Goal: Task Accomplishment & Management: Manage account settings

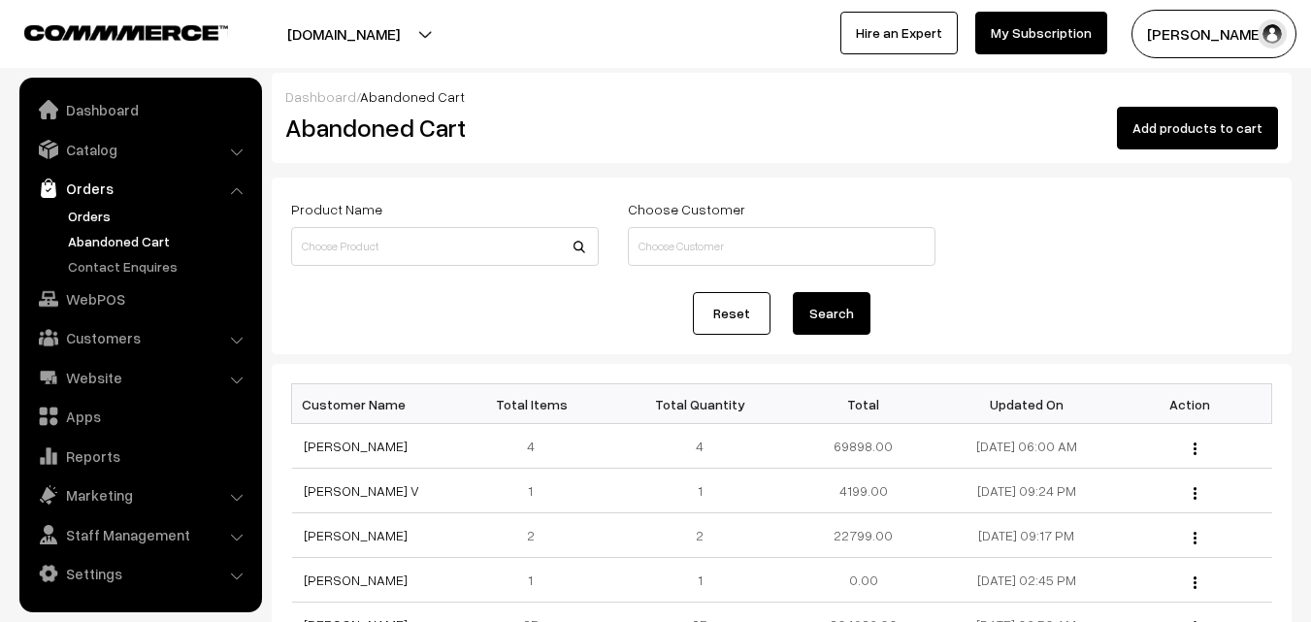
click at [97, 208] on link "Orders" at bounding box center [159, 216] width 192 height 20
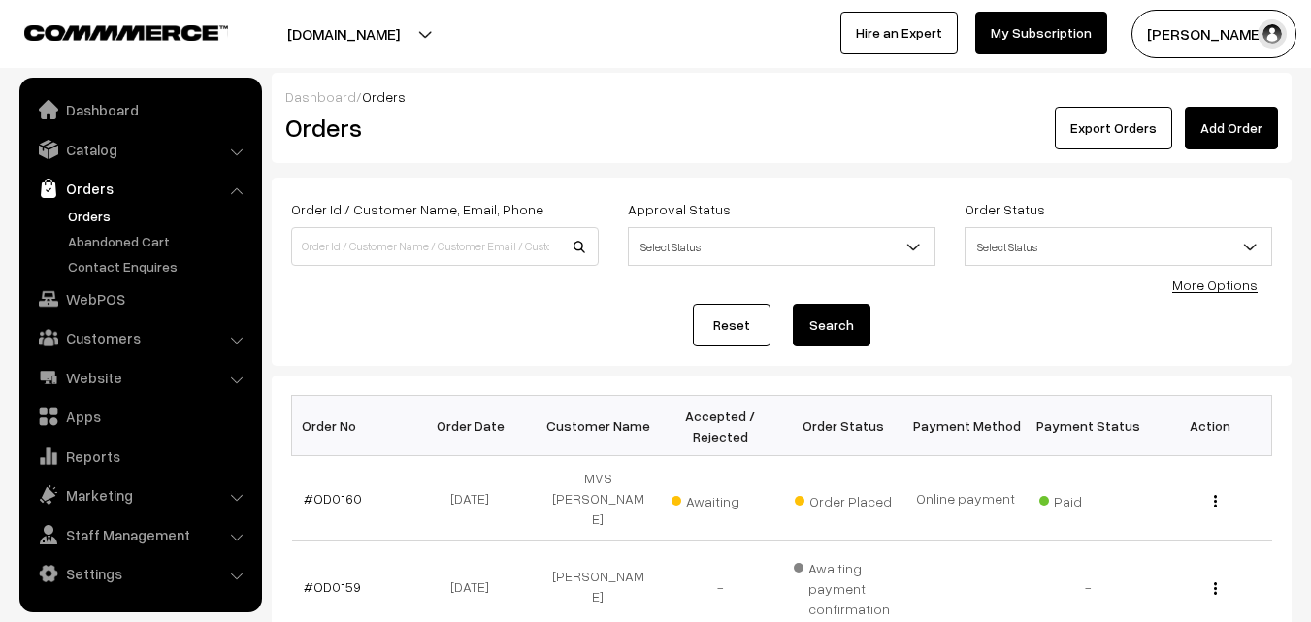
click at [337, 490] on link "#OD0160" at bounding box center [333, 498] width 58 height 16
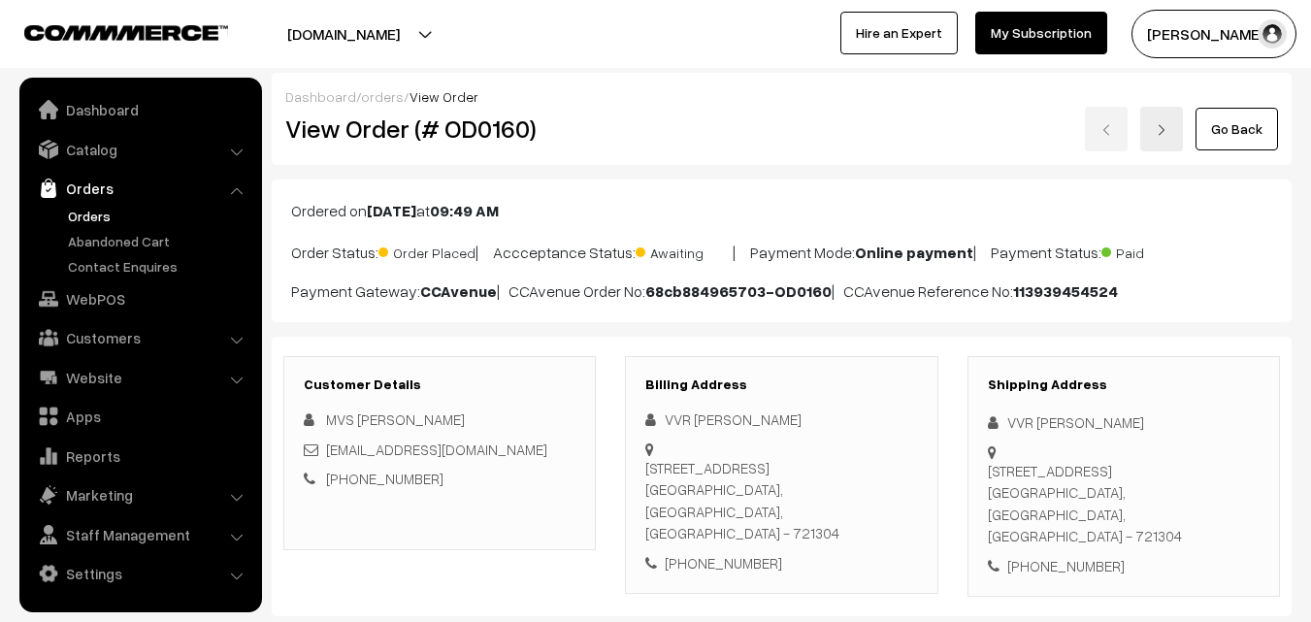
scroll to position [485, 0]
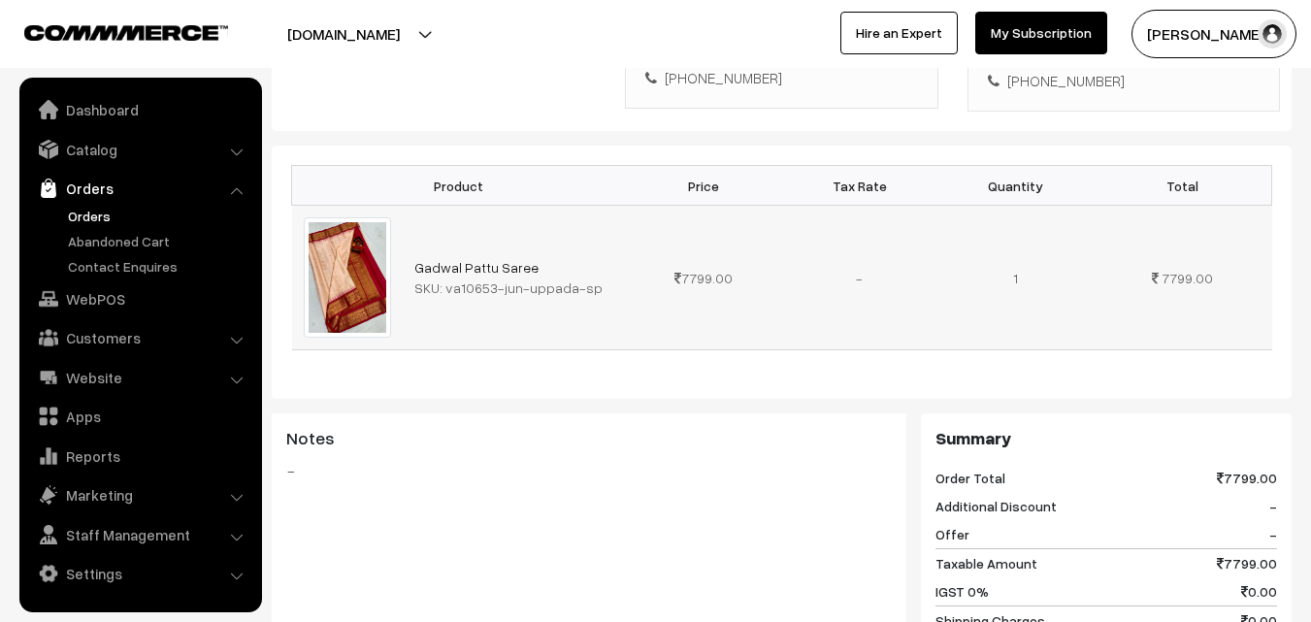
drag, startPoint x: 444, startPoint y: 271, endPoint x: 599, endPoint y: 274, distance: 155.3
click at [599, 278] on div "SKU: va10653-jun-uppada-sp" at bounding box center [514, 288] width 200 height 20
copy div "va10653-jun-uppada-sp"
click at [86, 220] on link "Orders" at bounding box center [159, 216] width 192 height 20
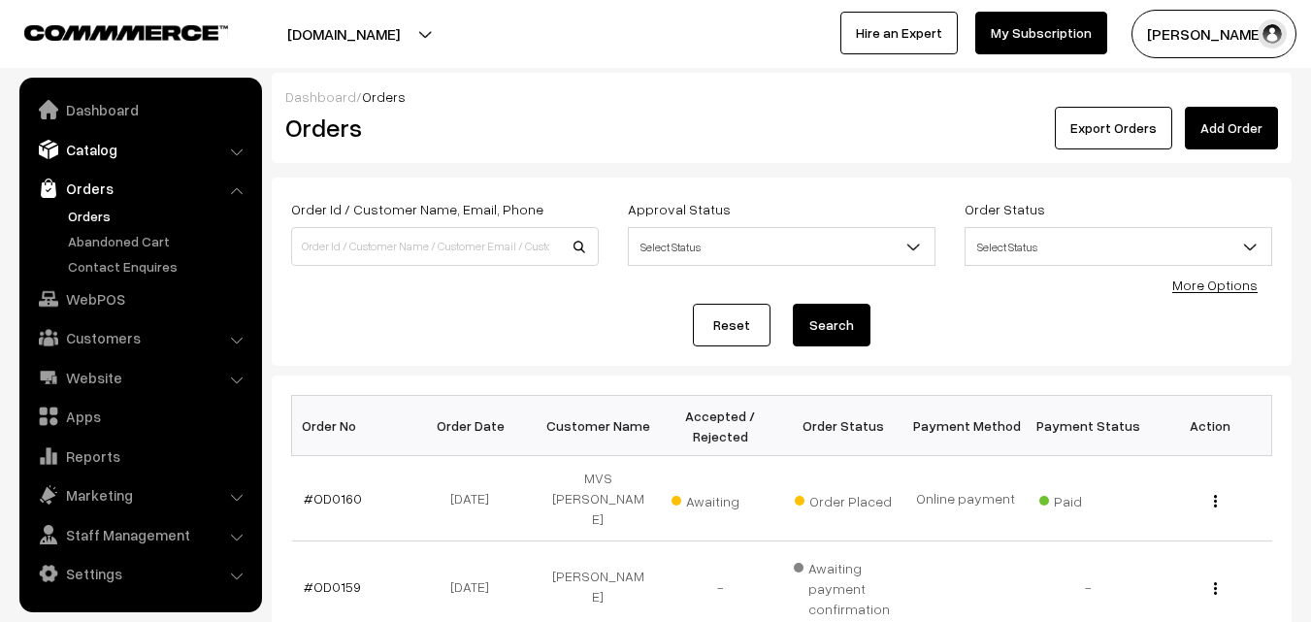
click at [85, 152] on link "Catalog" at bounding box center [139, 149] width 231 height 35
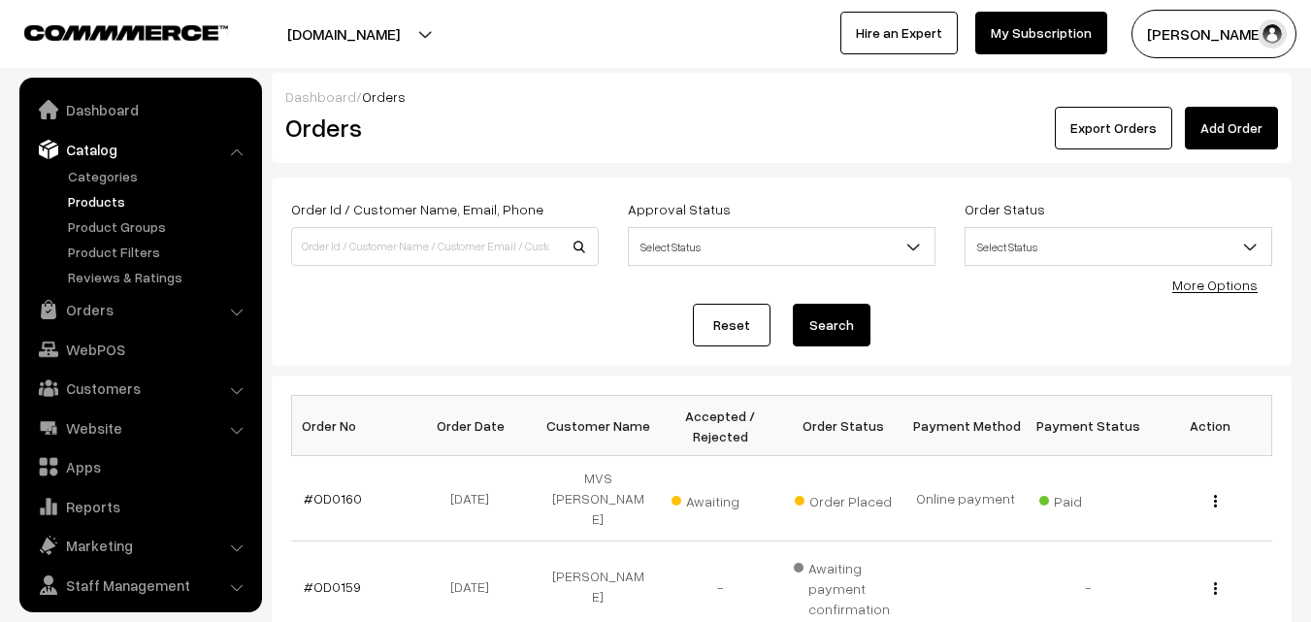
click at [93, 202] on link "Products" at bounding box center [159, 201] width 192 height 20
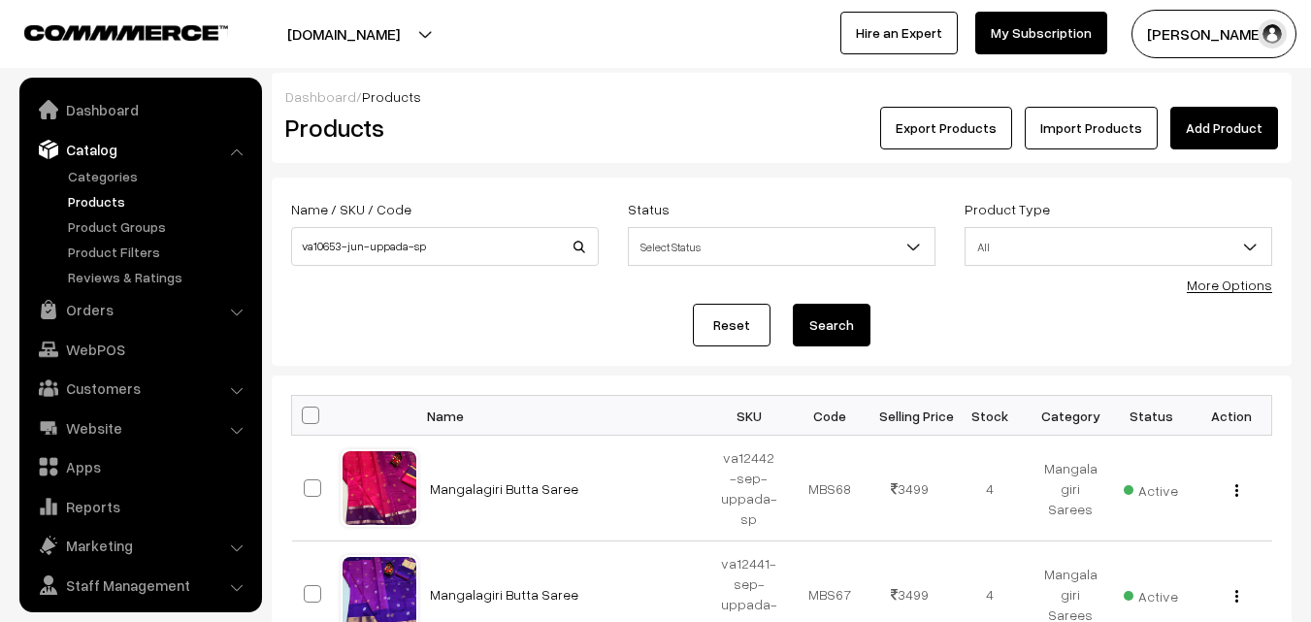
scroll to position [49, 0]
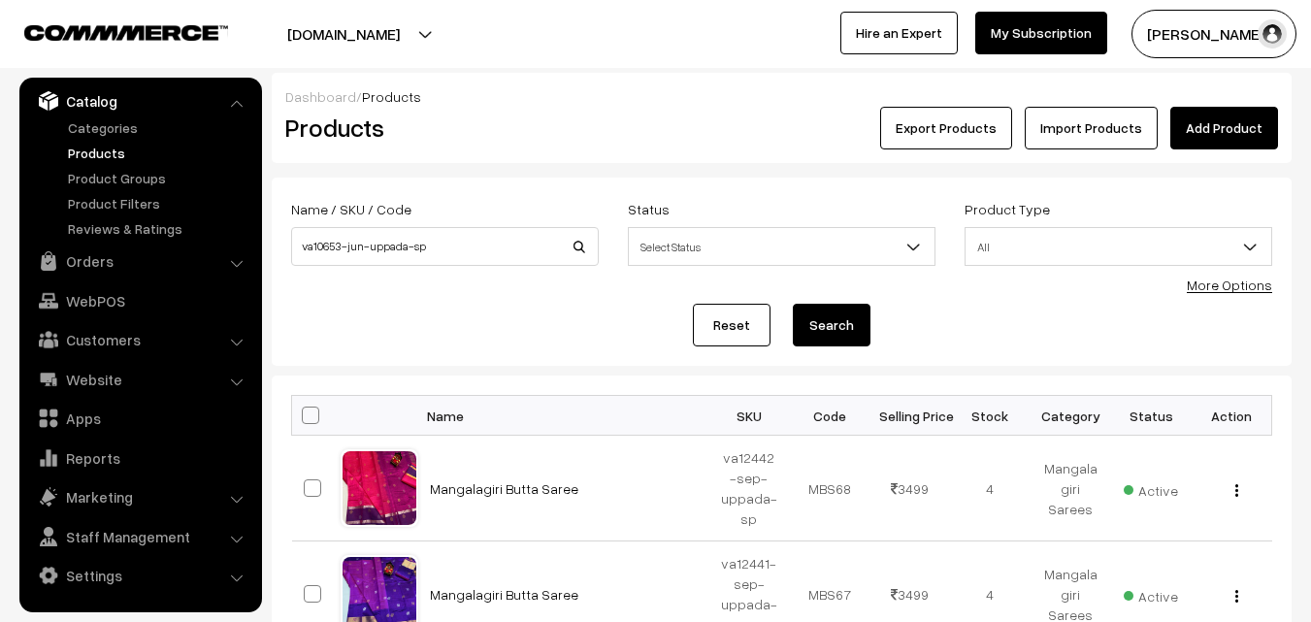
type input "va10653-jun-uppada-sp"
click at [822, 326] on button "Search" at bounding box center [832, 325] width 78 height 43
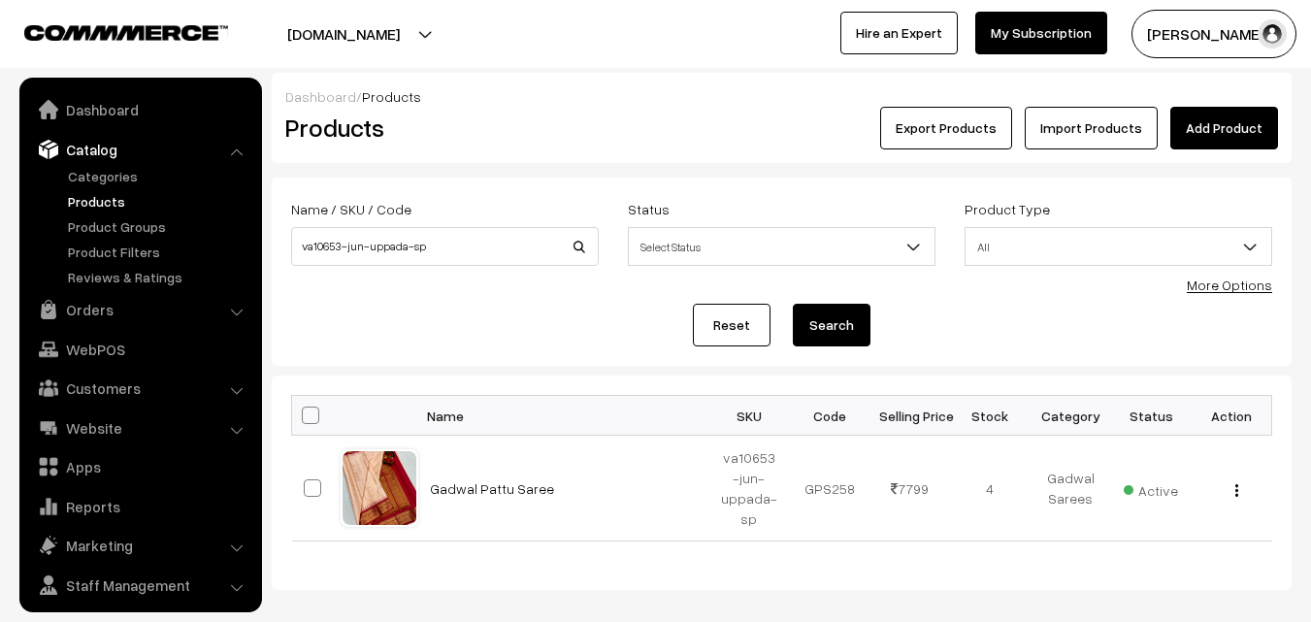
scroll to position [49, 0]
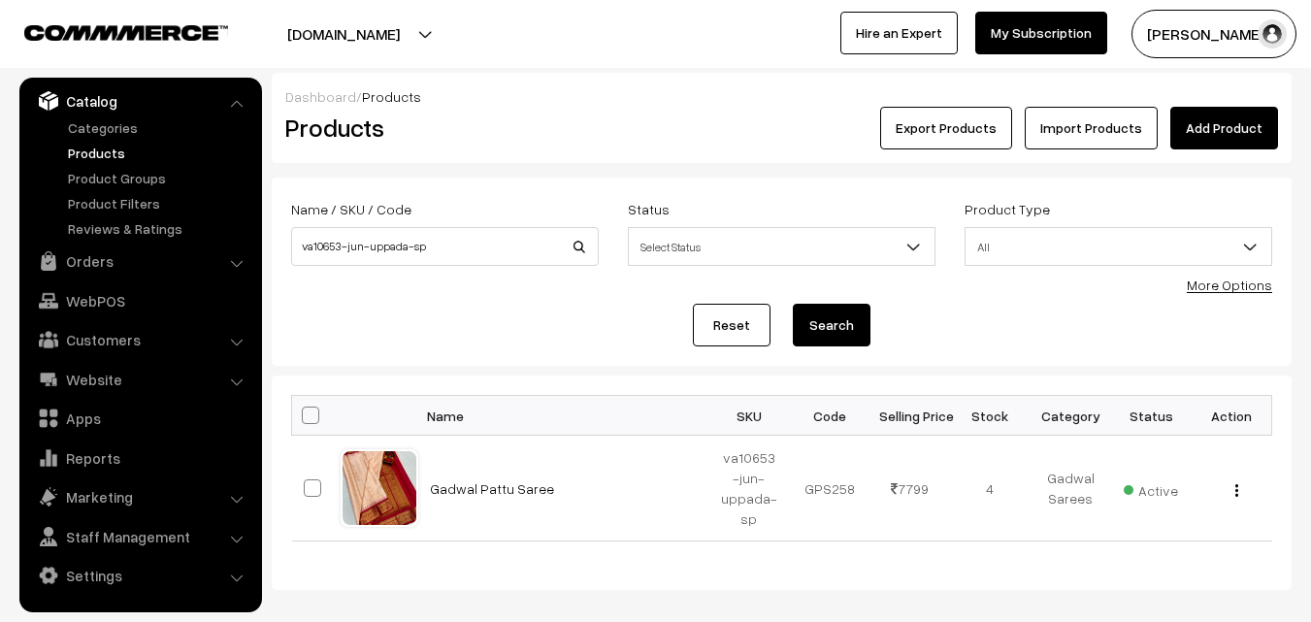
click at [514, 489] on link "Gadwal Pattu Saree" at bounding box center [492, 488] width 124 height 16
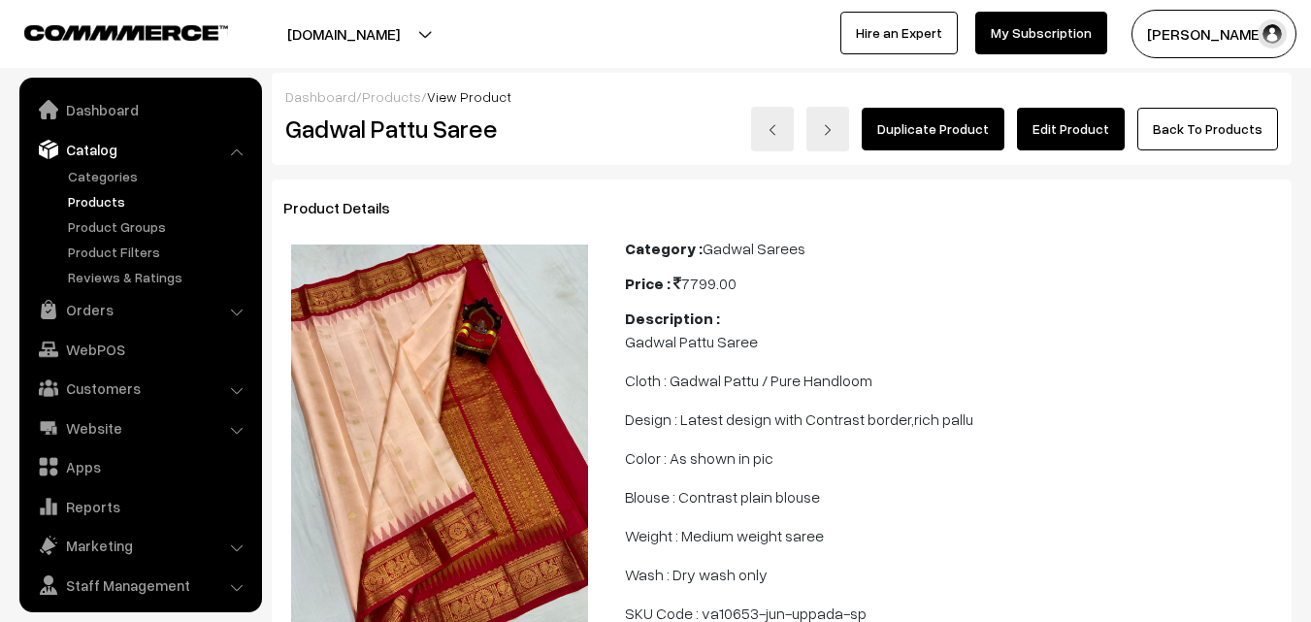
scroll to position [49, 0]
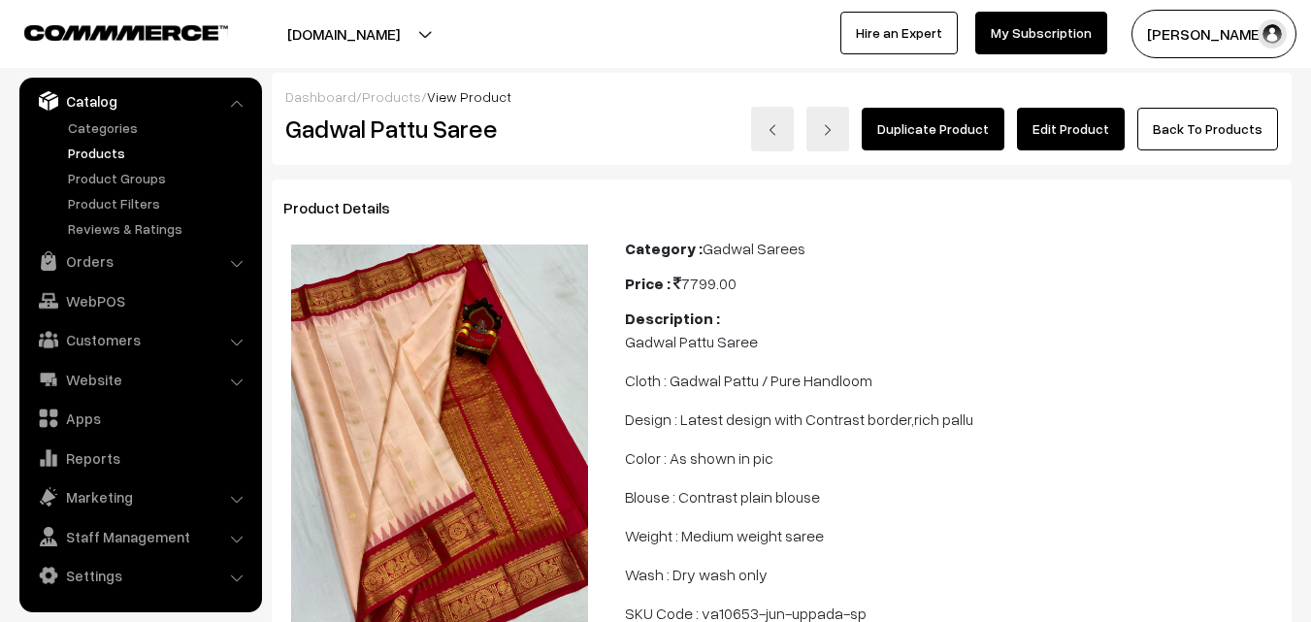
click at [1084, 132] on link "Edit Product" at bounding box center [1071, 129] width 108 height 43
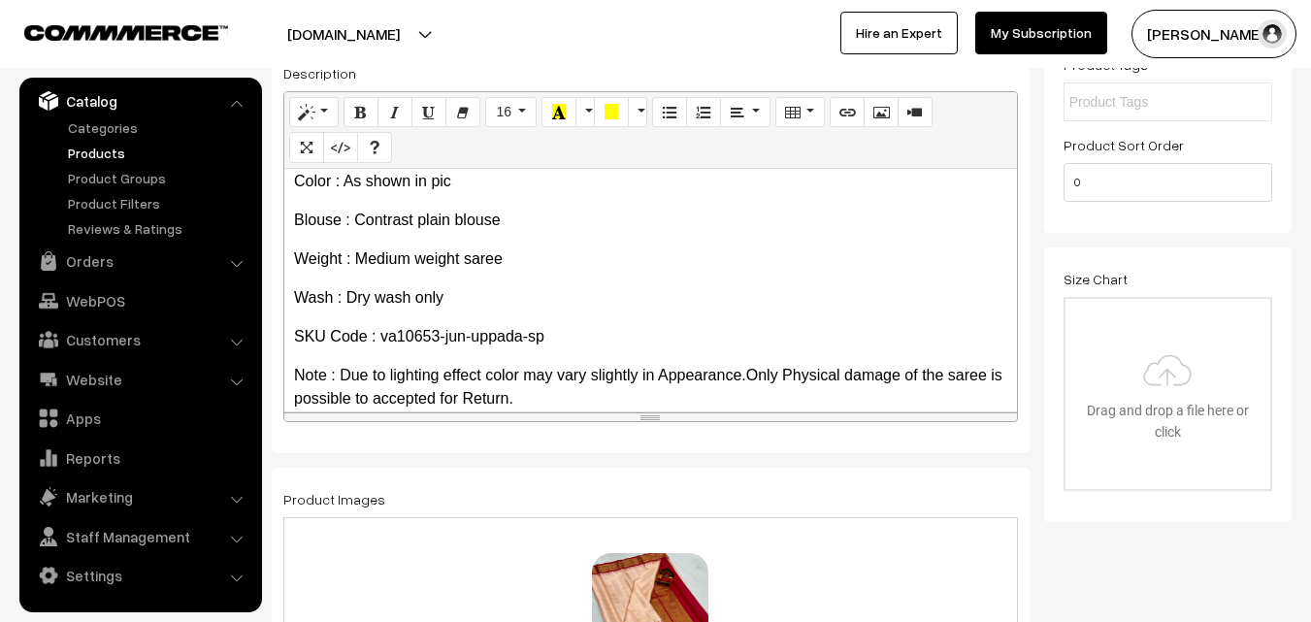
scroll to position [149, 0]
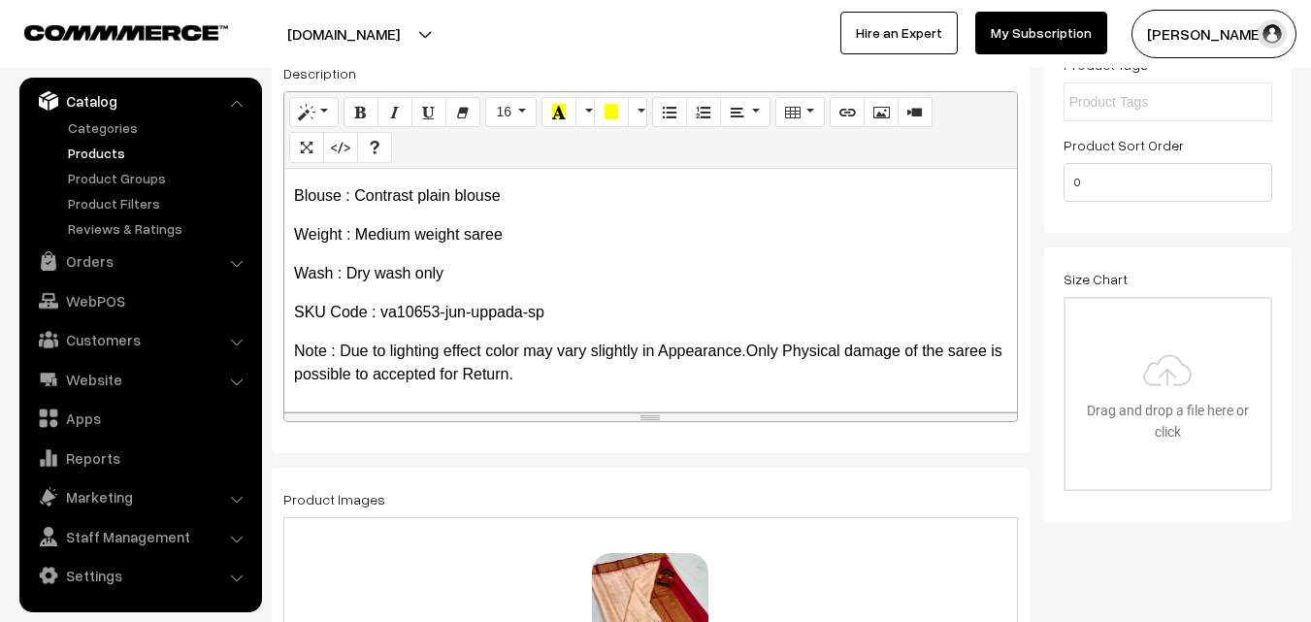
click at [92, 158] on link "Products" at bounding box center [159, 153] width 192 height 20
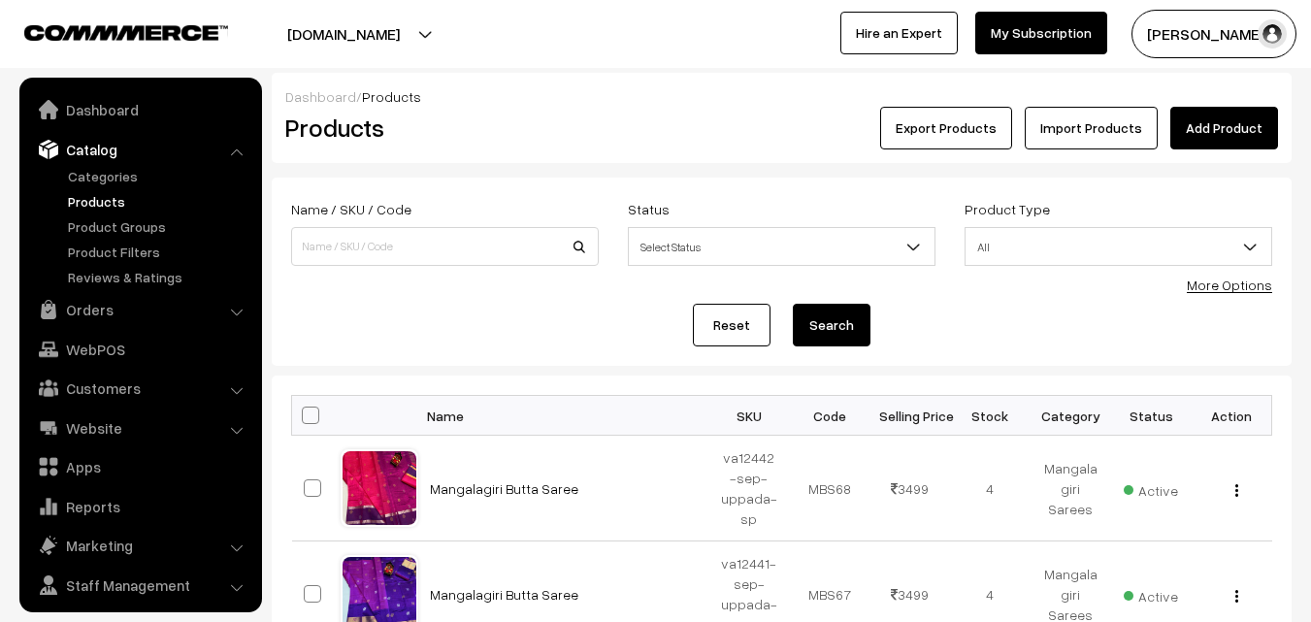
scroll to position [49, 0]
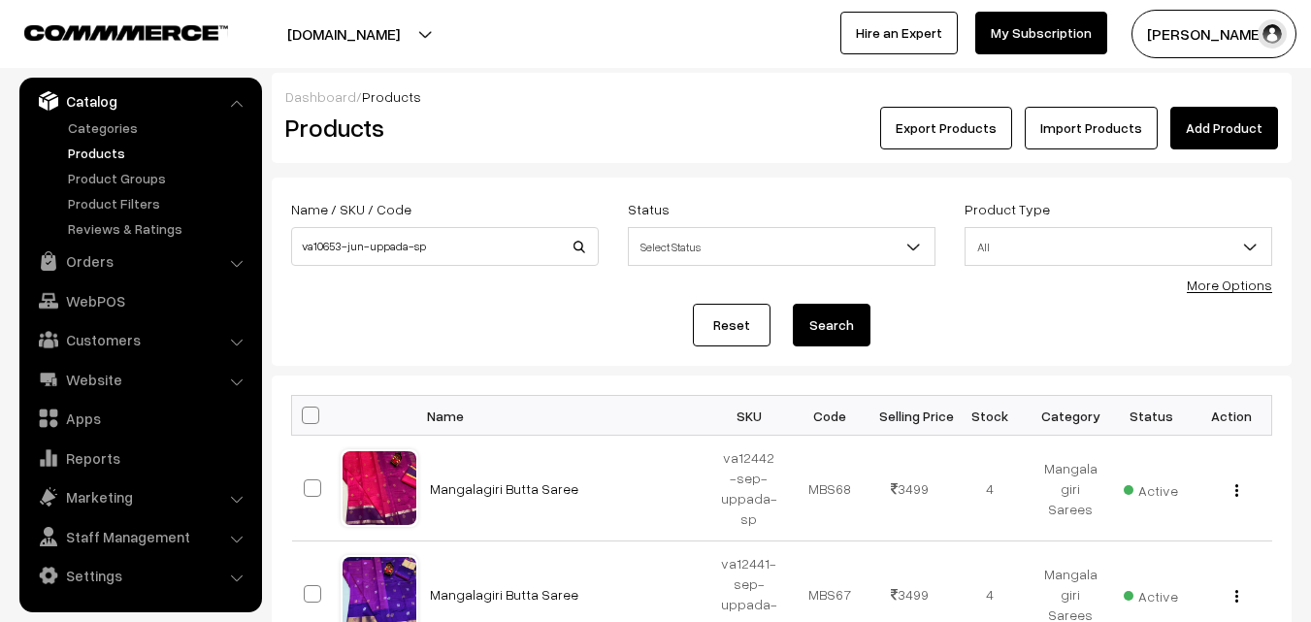
type input "va10653-jun-uppada-sp"
click at [831, 330] on button "Search" at bounding box center [832, 325] width 78 height 43
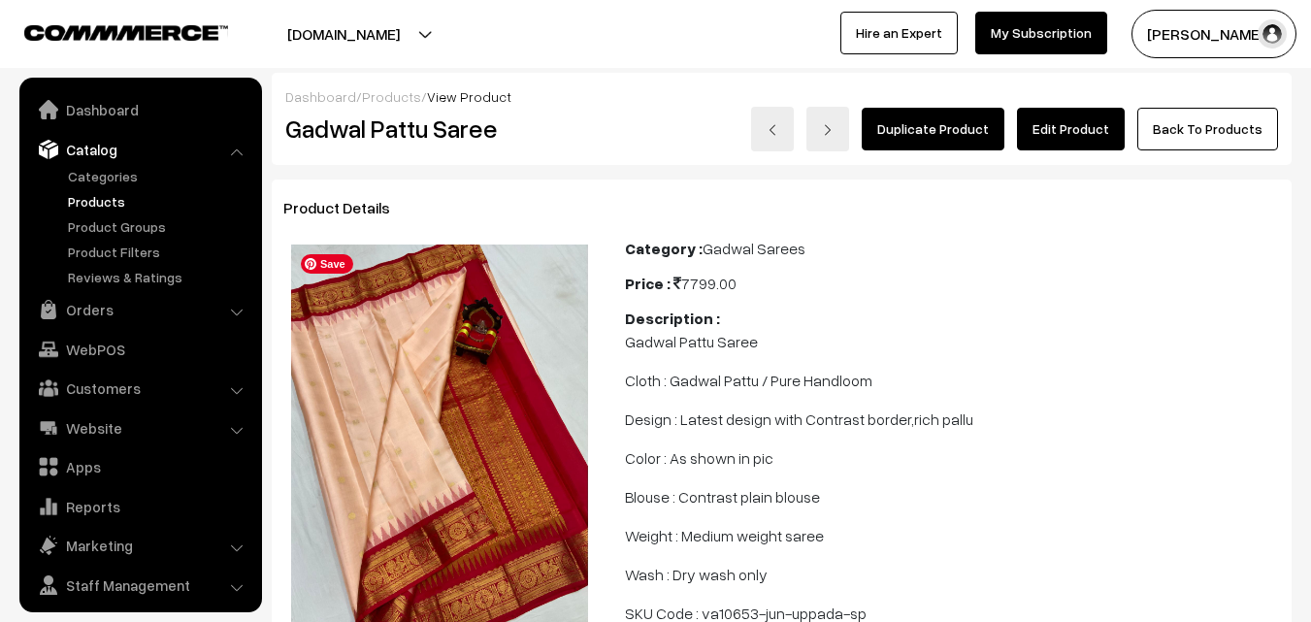
scroll to position [49, 0]
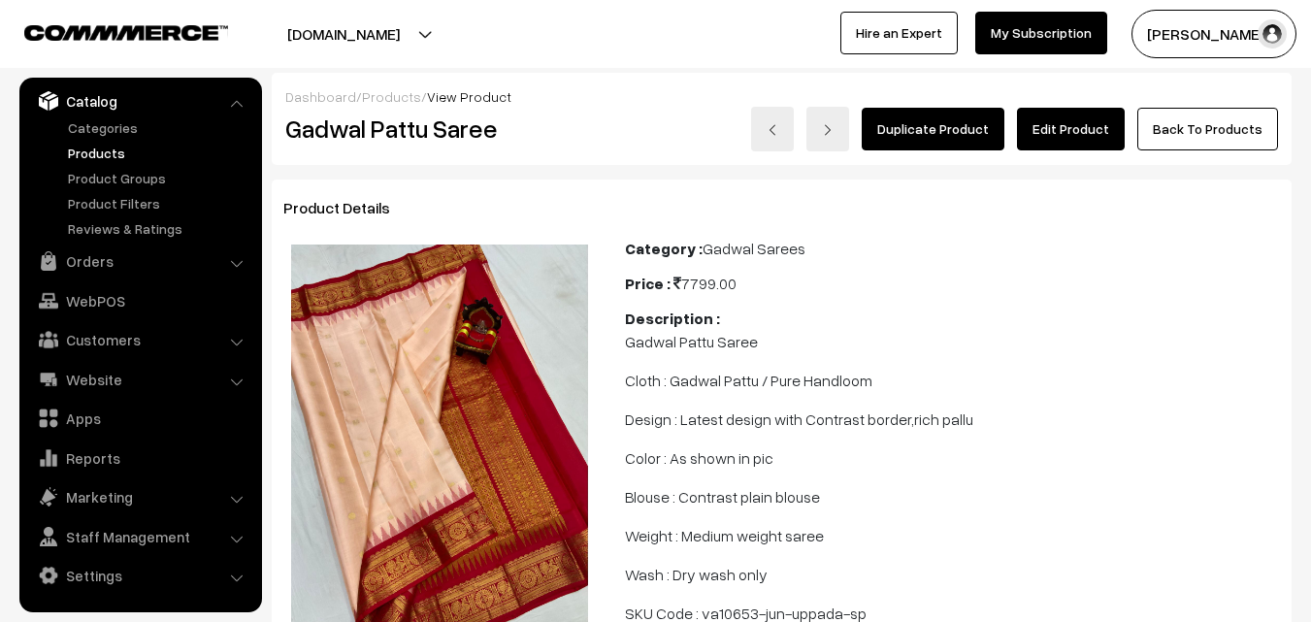
click at [91, 148] on link "Products" at bounding box center [159, 153] width 192 height 20
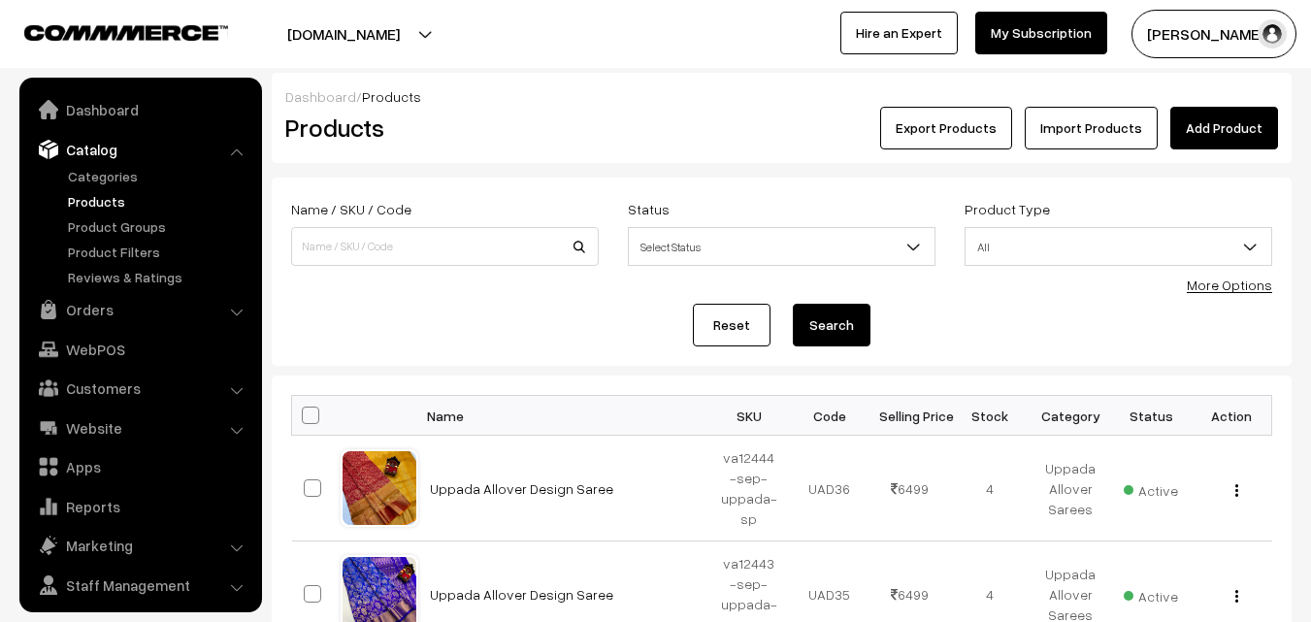
scroll to position [49, 0]
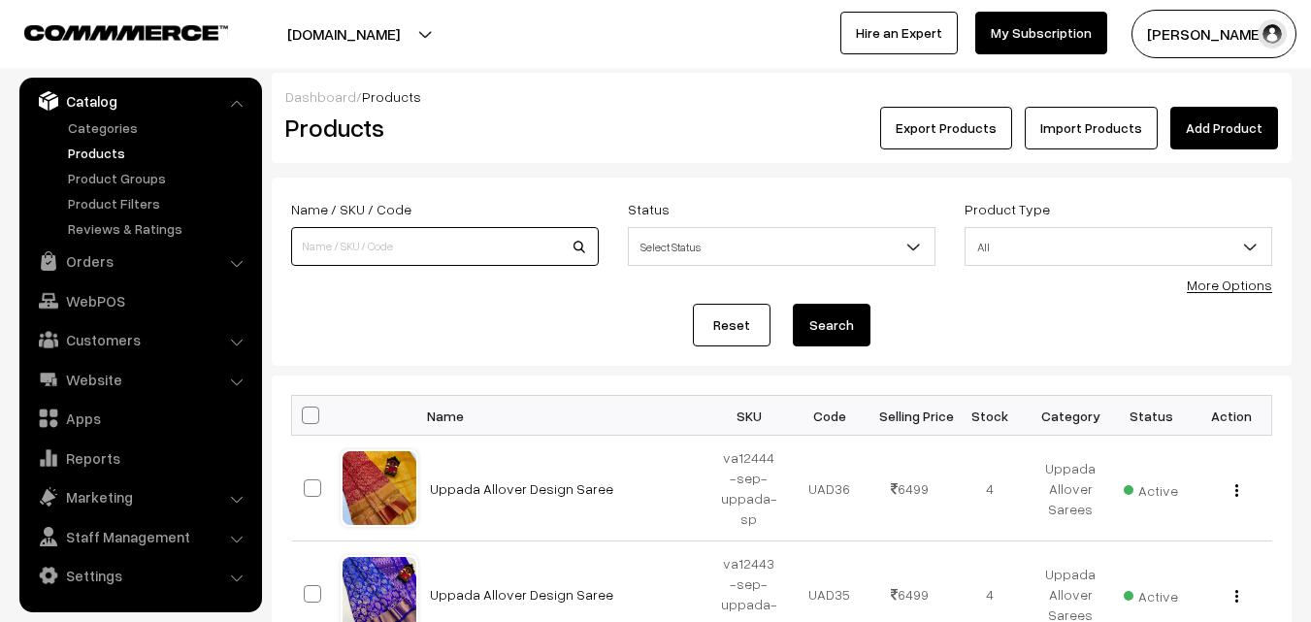
paste input "va10653-jun-uppada-sp"
type input "va10653-jun-uppada-sp"
click at [853, 320] on button "Search" at bounding box center [832, 325] width 78 height 43
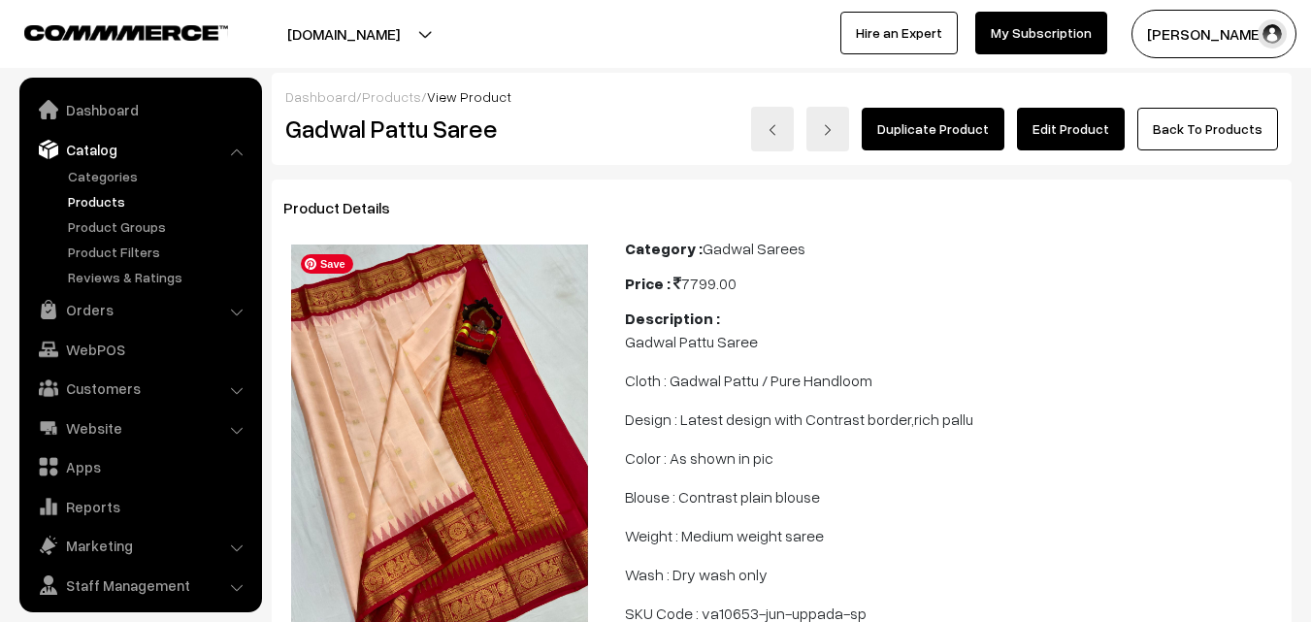
scroll to position [49, 0]
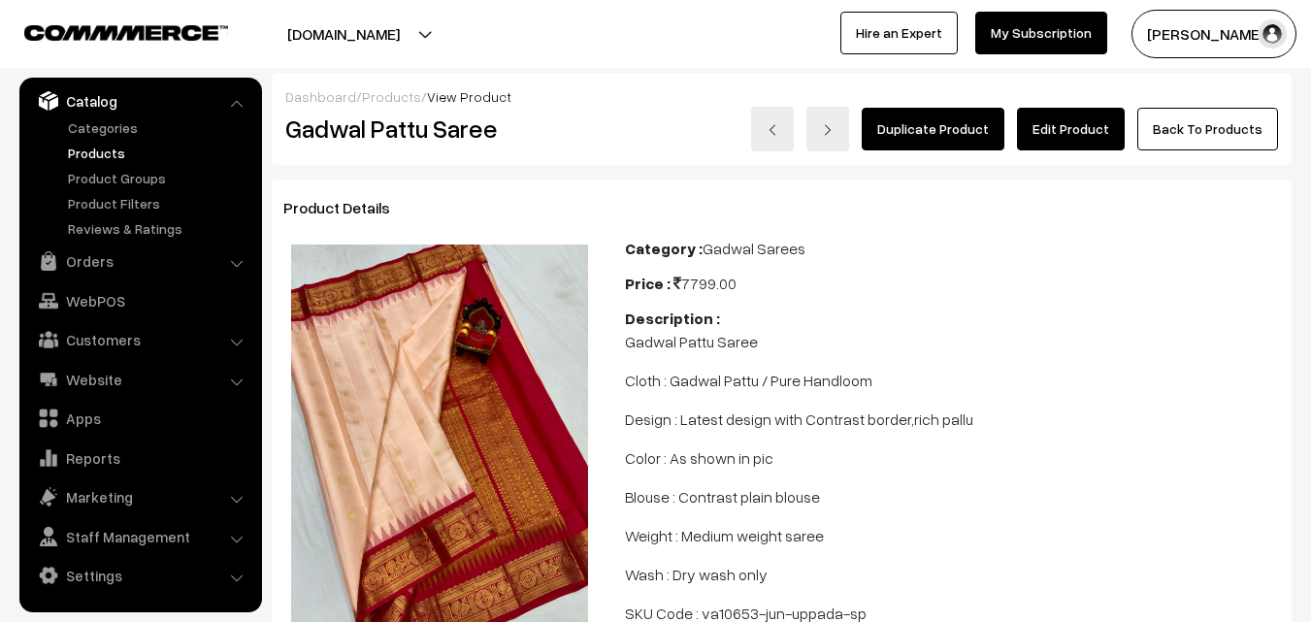
click at [95, 148] on link "Products" at bounding box center [159, 153] width 192 height 20
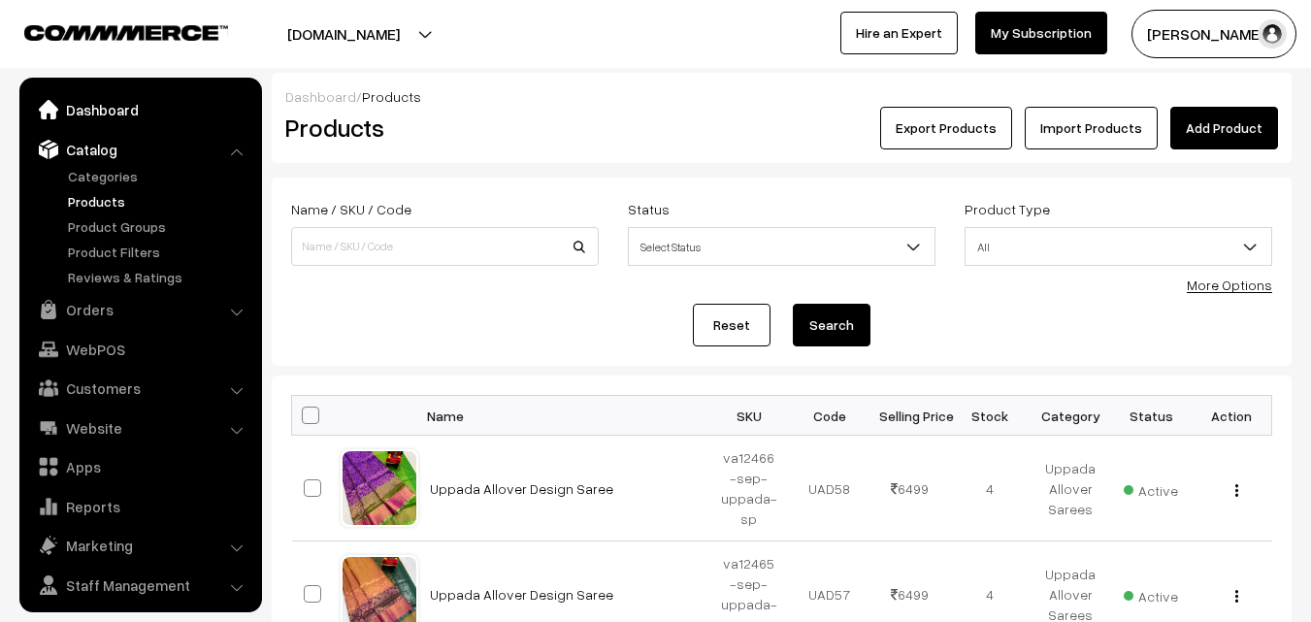
click at [94, 114] on link "Dashboard" at bounding box center [139, 109] width 231 height 35
click at [94, 111] on link "Dashboard" at bounding box center [139, 109] width 231 height 35
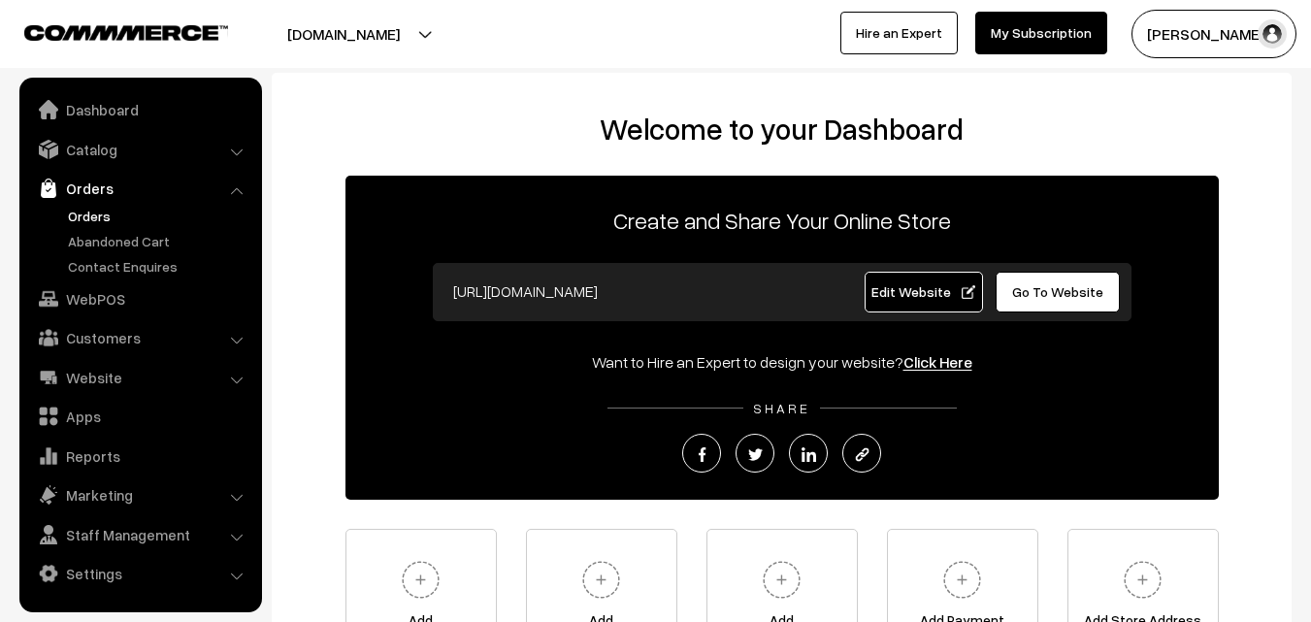
click at [90, 214] on link "Orders" at bounding box center [159, 216] width 192 height 20
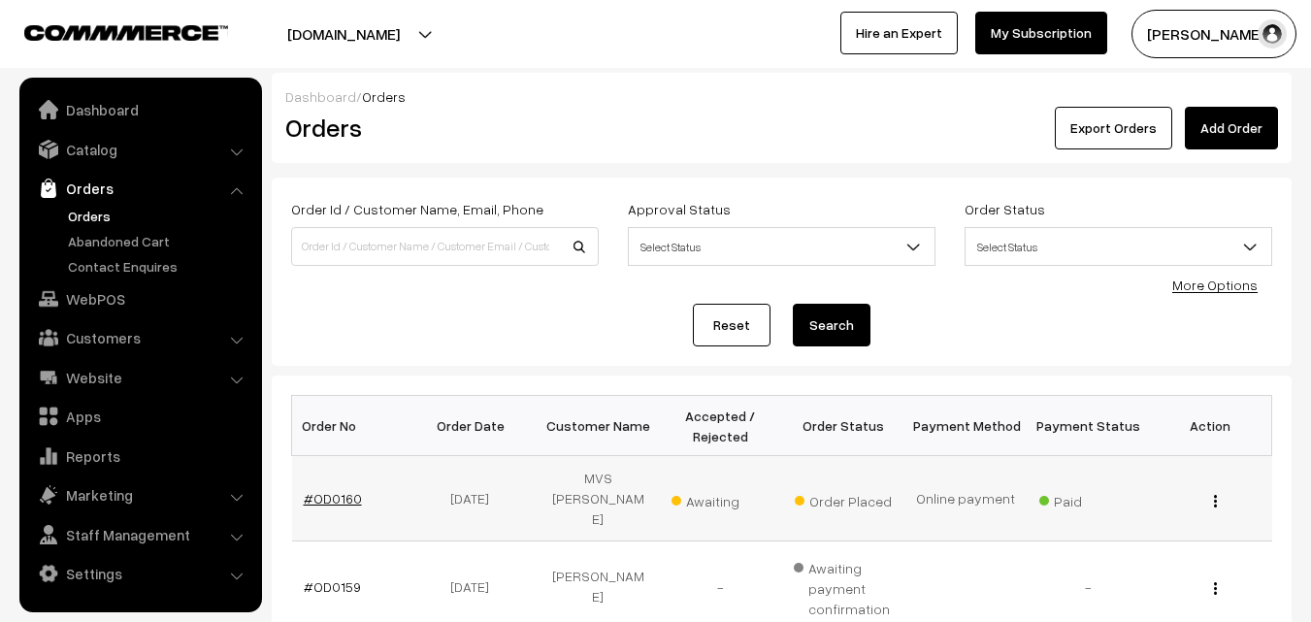
click at [332, 490] on link "#OD0160" at bounding box center [333, 498] width 58 height 16
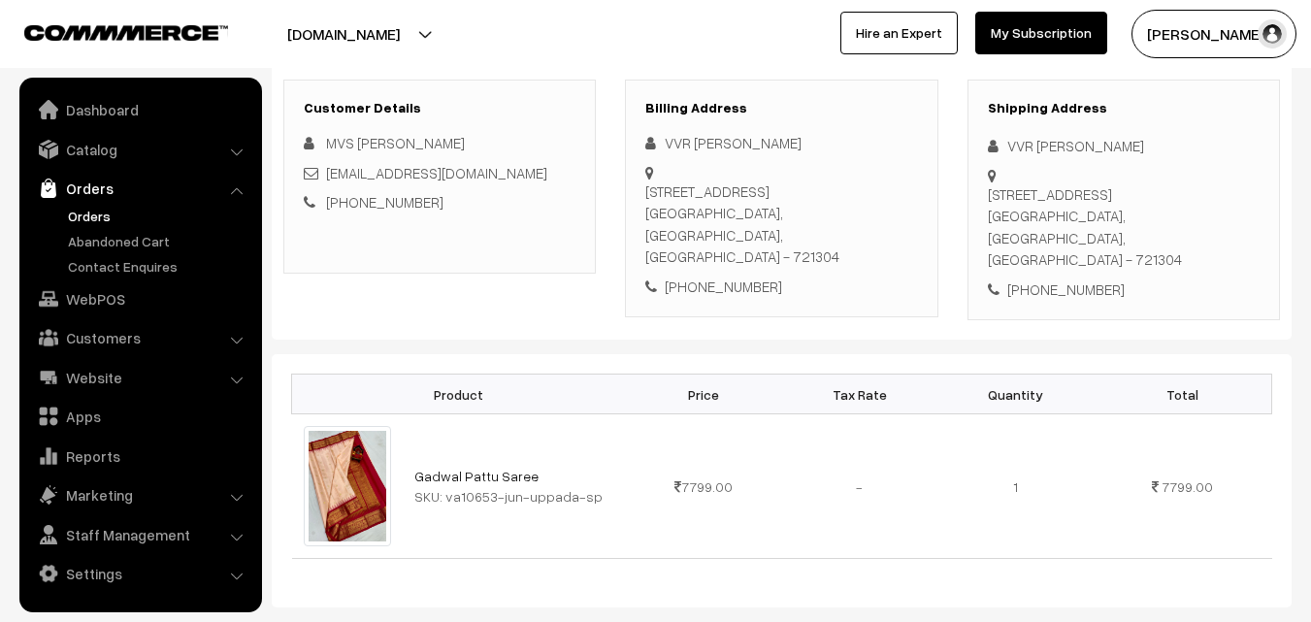
scroll to position [291, 0]
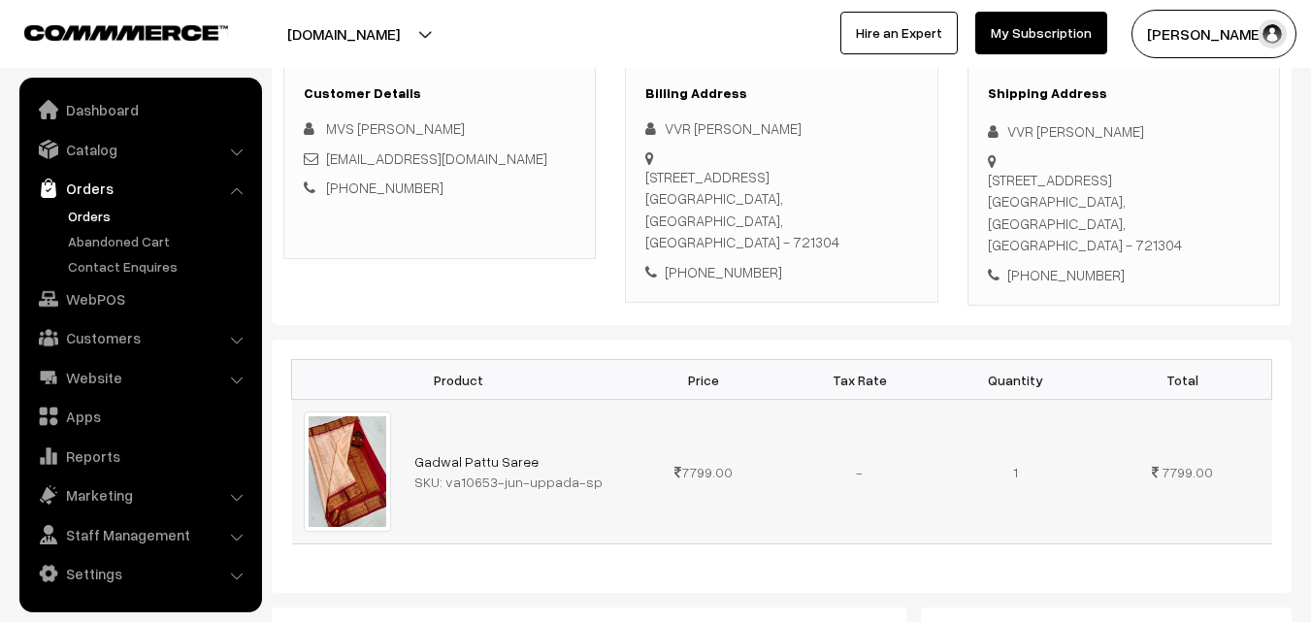
drag, startPoint x: 445, startPoint y: 460, endPoint x: 592, endPoint y: 457, distance: 147.5
click at [592, 472] on div "SKU: va10653-jun-uppada-sp" at bounding box center [514, 482] width 200 height 20
copy div "va10653-jun-uppada-sp"
click at [78, 151] on link "Catalog" at bounding box center [139, 149] width 231 height 35
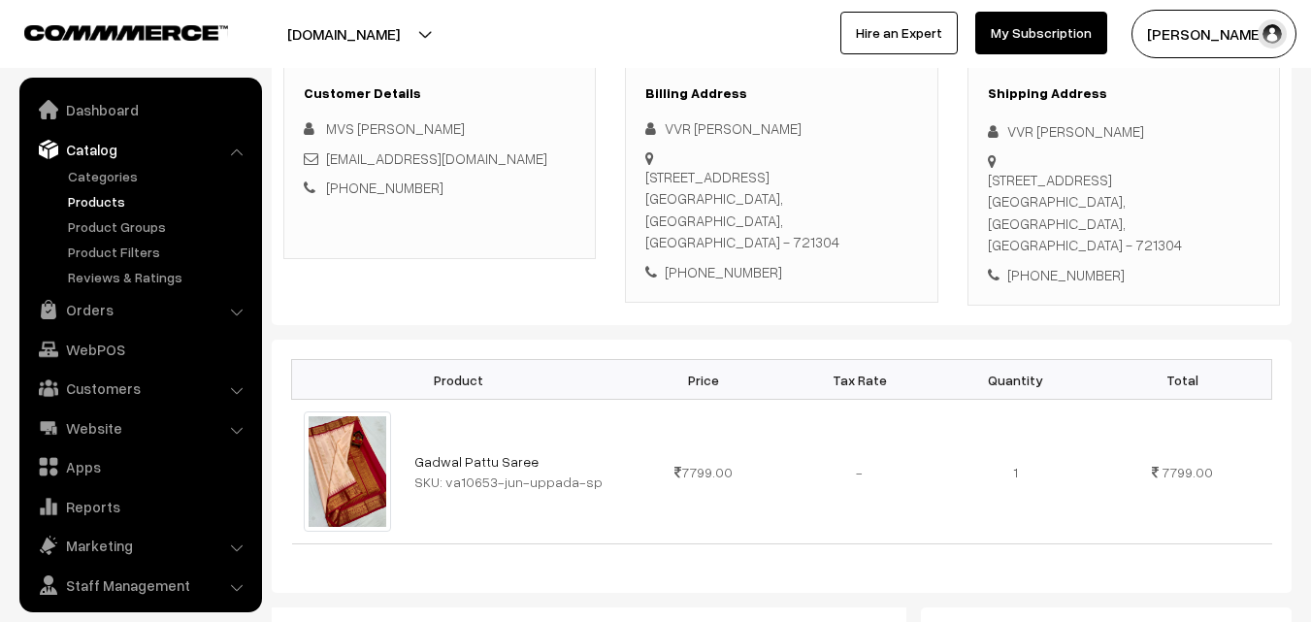
click at [82, 203] on link "Products" at bounding box center [159, 201] width 192 height 20
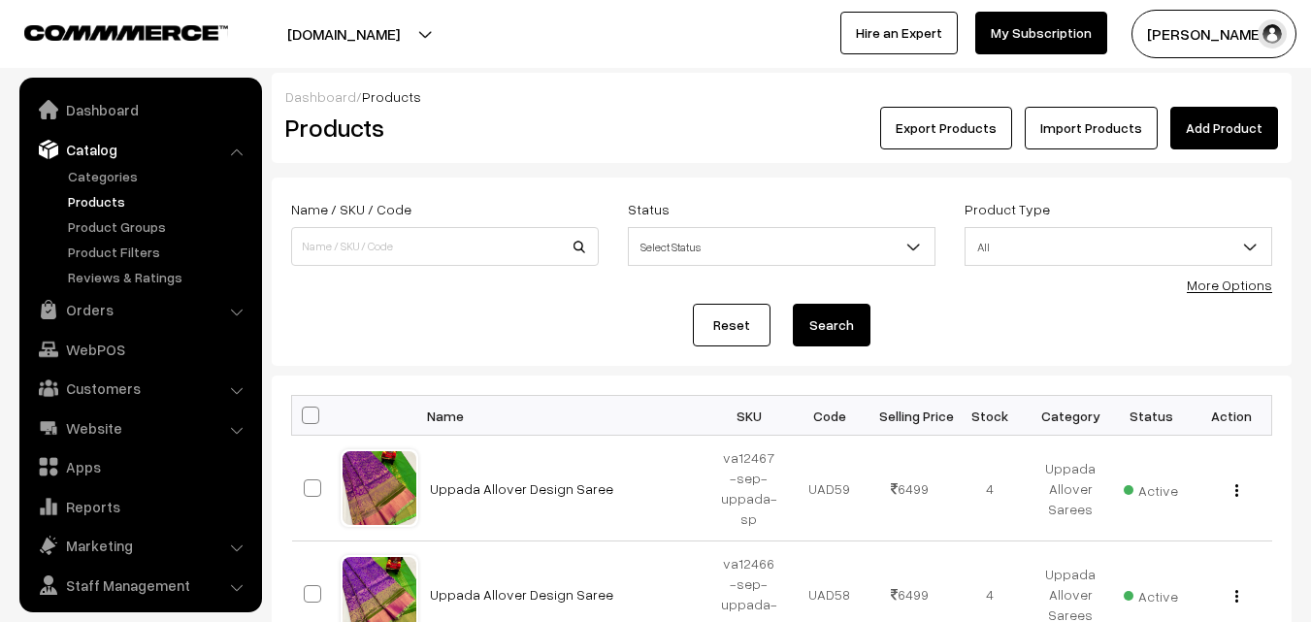
scroll to position [49, 0]
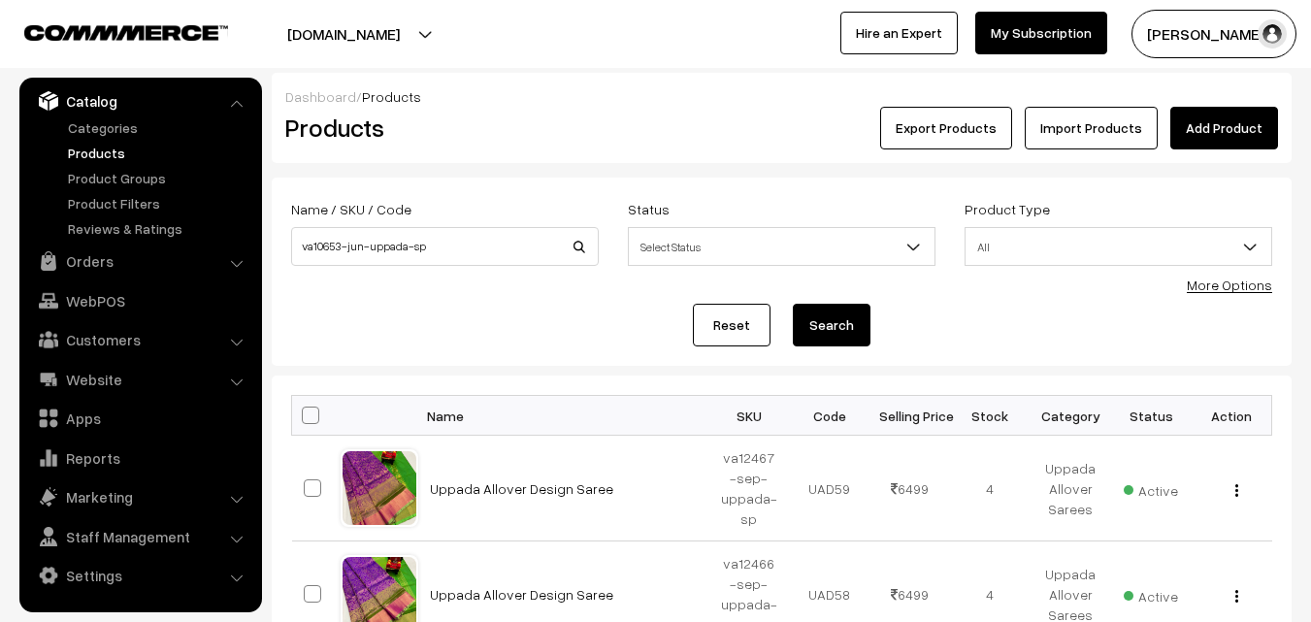
type input "va10653-jun-uppada-sp"
click at [819, 328] on button "Search" at bounding box center [832, 325] width 78 height 43
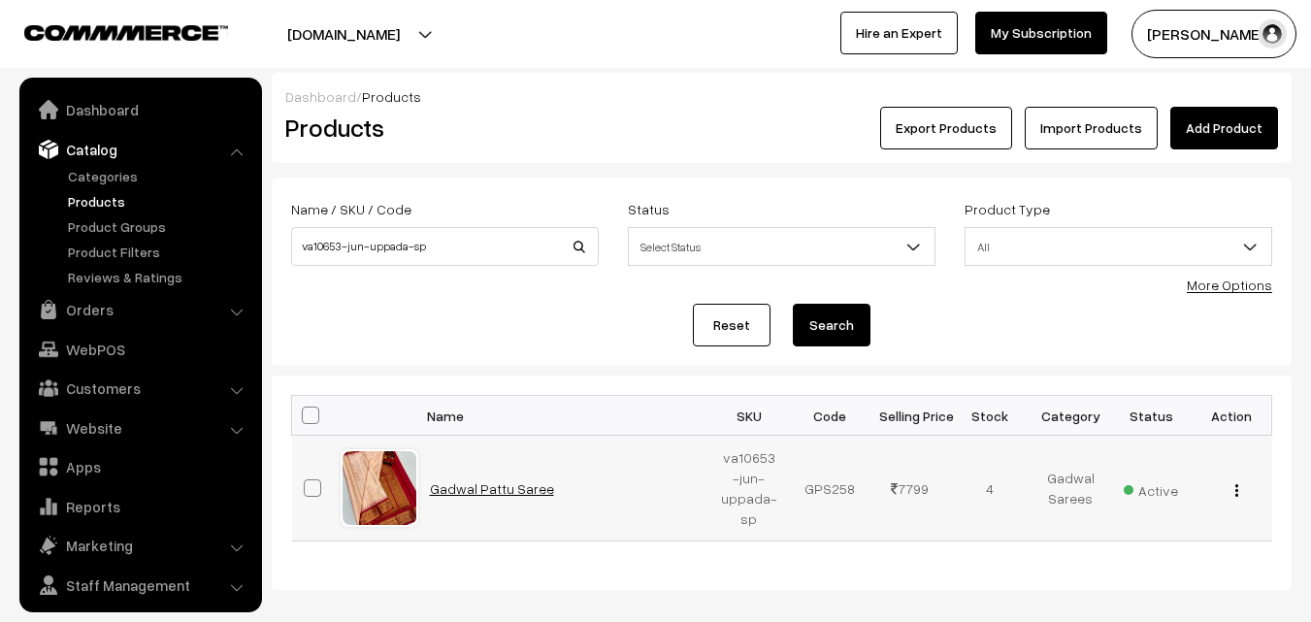
scroll to position [49, 0]
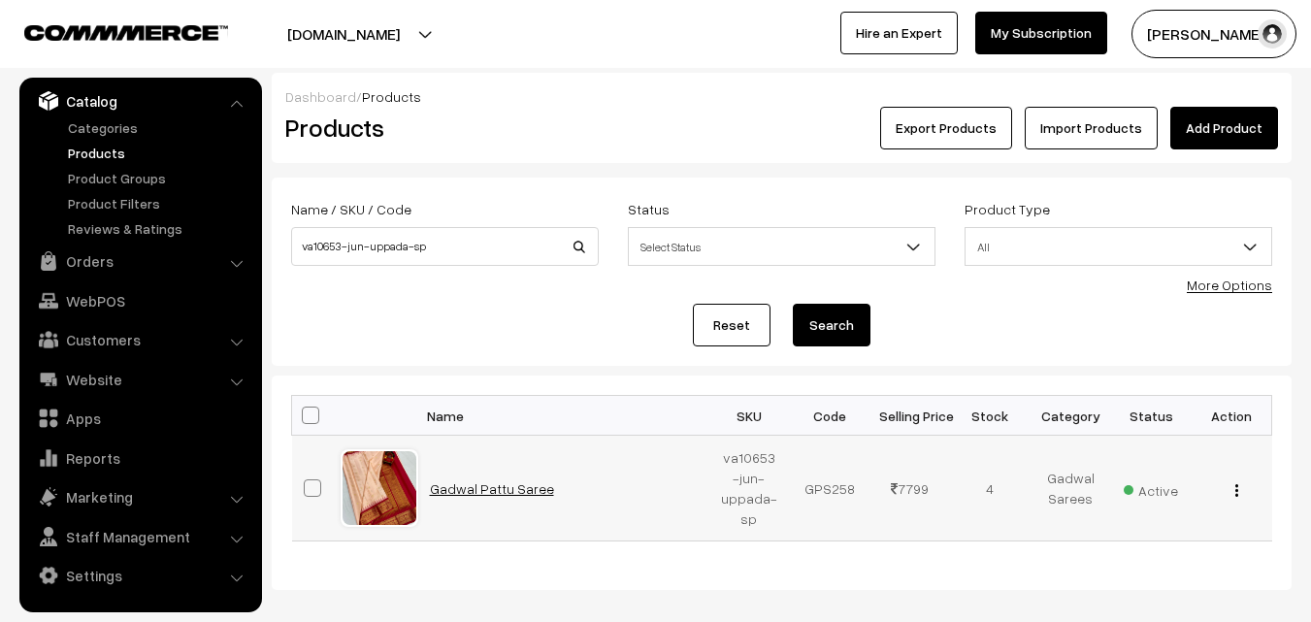
click at [493, 481] on link "Gadwal Pattu Saree" at bounding box center [492, 488] width 124 height 16
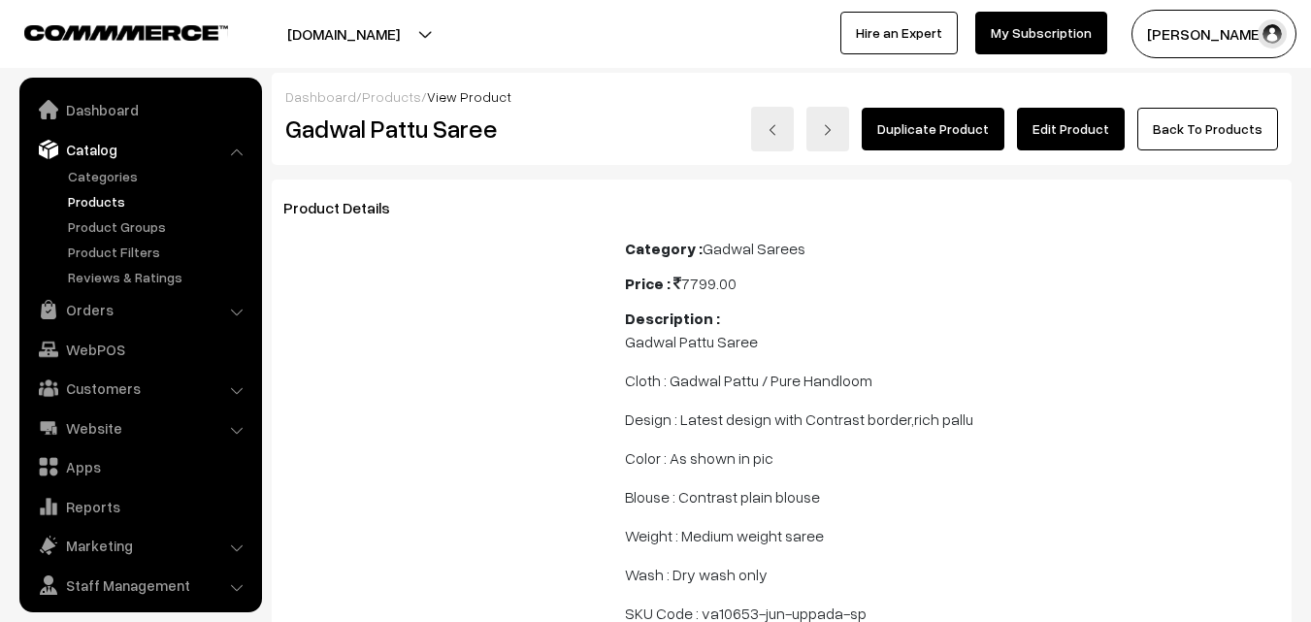
scroll to position [49, 0]
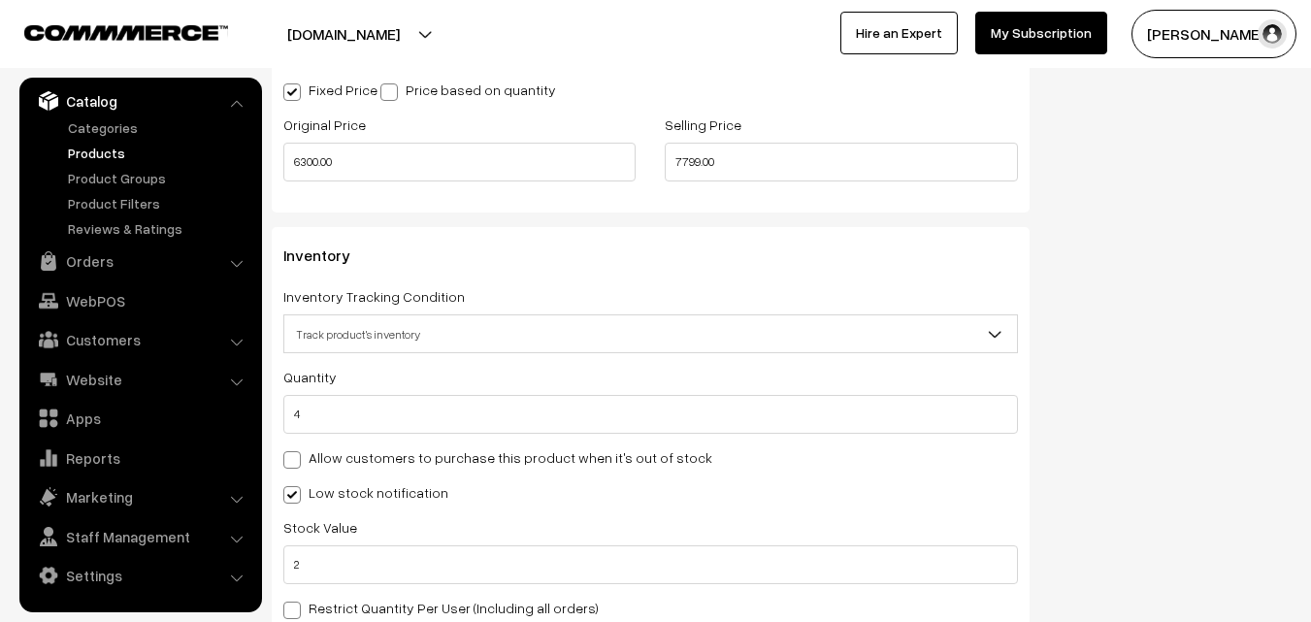
scroll to position [1747, 0]
drag, startPoint x: 331, startPoint y: 414, endPoint x: 279, endPoint y: 418, distance: 52.6
click at [279, 418] on div "Inventory Inventory Tracking Condition Don't track inventory Track product's in…" at bounding box center [651, 437] width 758 height 423
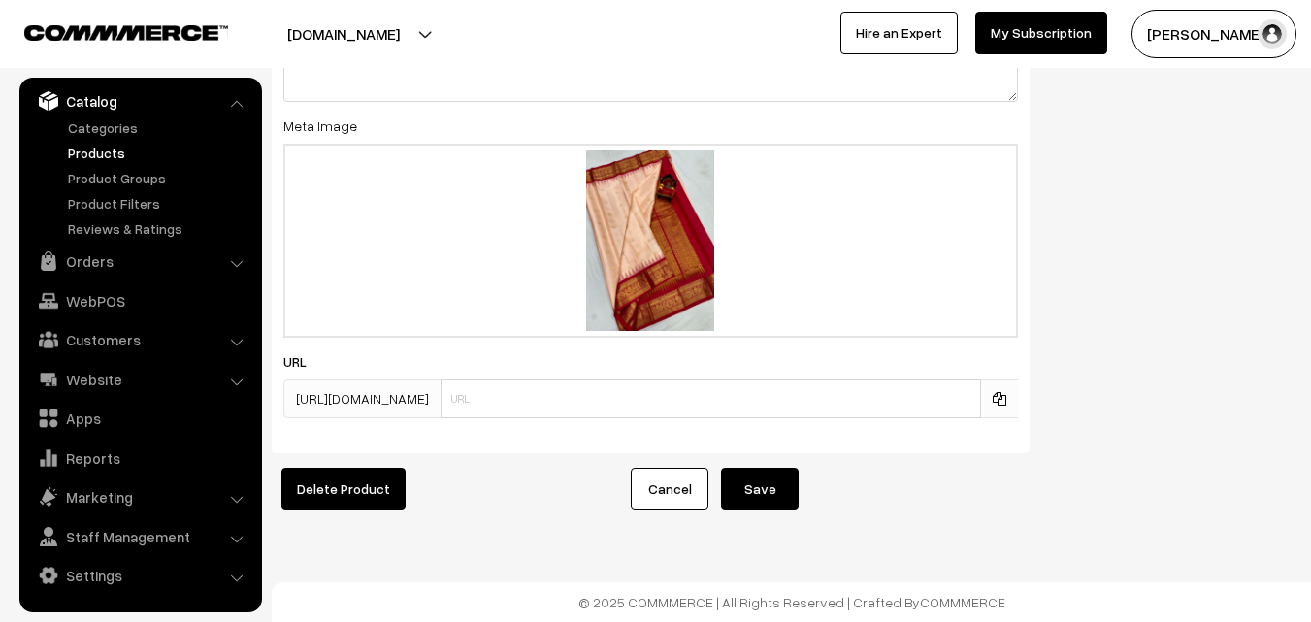
scroll to position [3001, 0]
type input "0"
click at [756, 485] on button "Save" at bounding box center [760, 489] width 78 height 43
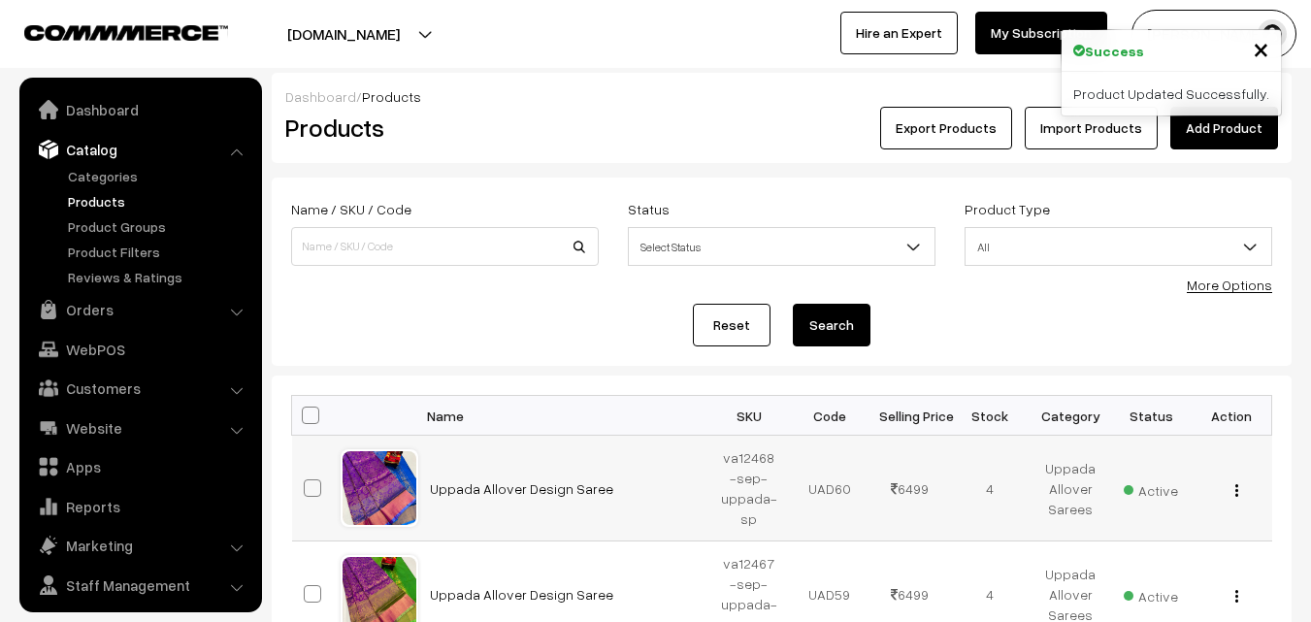
scroll to position [49, 0]
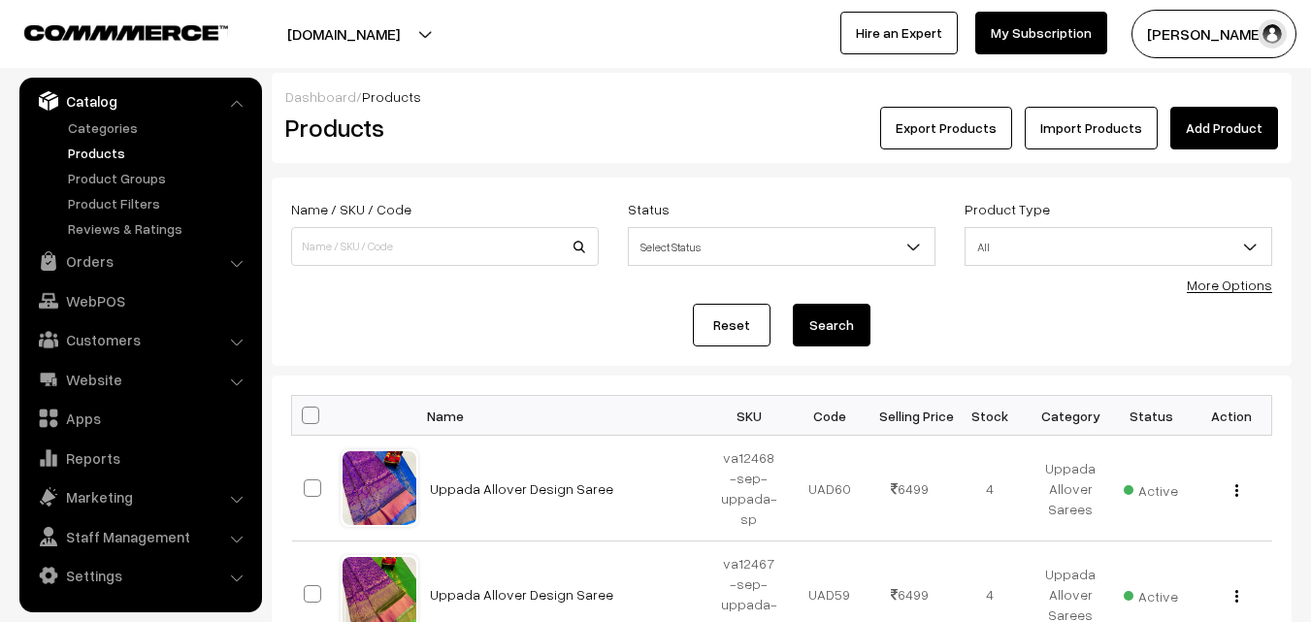
click at [90, 149] on link "Products" at bounding box center [159, 153] width 192 height 20
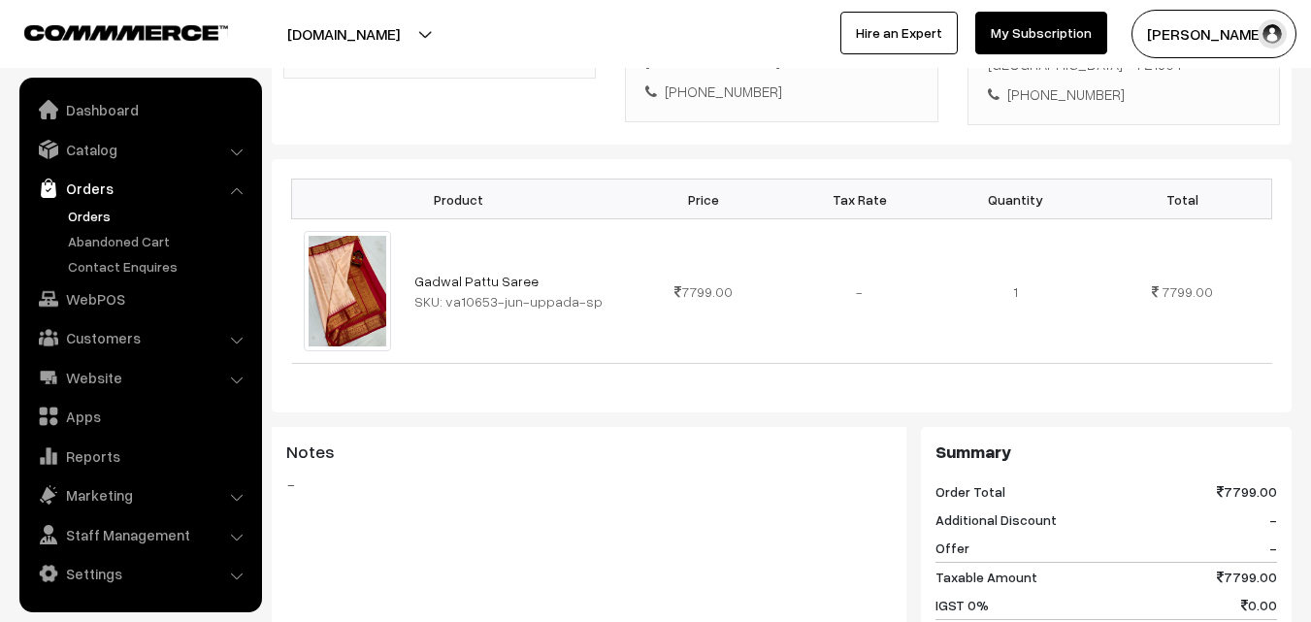
scroll to position [285, 0]
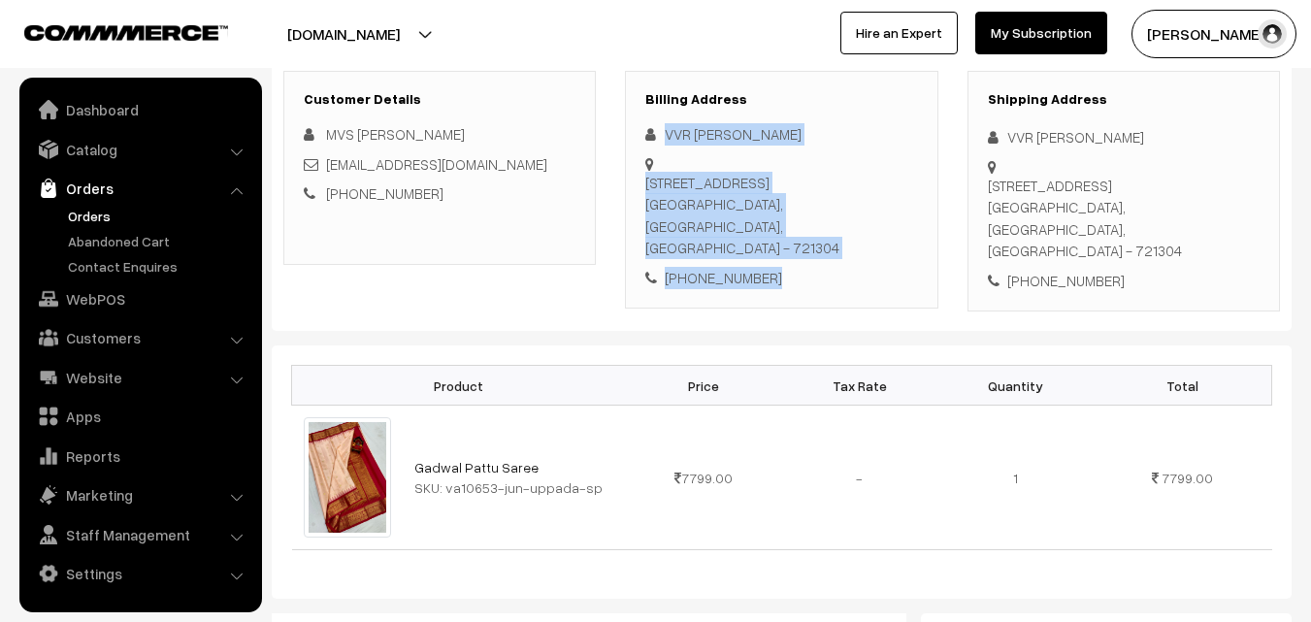
drag, startPoint x: 667, startPoint y: 136, endPoint x: 795, endPoint y: 252, distance: 173.1
click at [795, 252] on div "VVR [PERSON_NAME] [STREET_ADDRESS] [PHONE_NUMBER]" at bounding box center [781, 205] width 272 height 165
copy div "VVR Phani [STREET_ADDRESS] [PHONE_NUMBER]"
